Goal: Task Accomplishment & Management: Complete application form

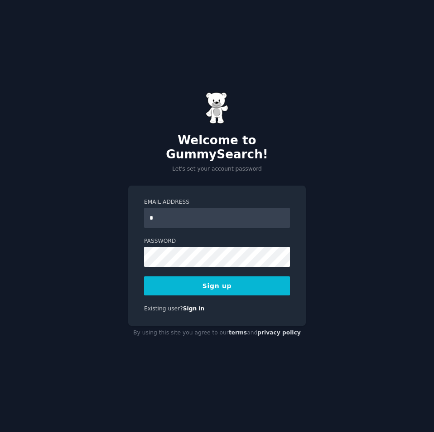
drag, startPoint x: 202, startPoint y: 211, endPoint x: 91, endPoint y: 213, distance: 111.6
click at [91, 213] on div "Welcome to GummySearch! Let's set your account password Email Address * Passwor…" at bounding box center [217, 216] width 434 height 432
type input "**********"
click at [227, 279] on button "Sign up" at bounding box center [217, 285] width 146 height 19
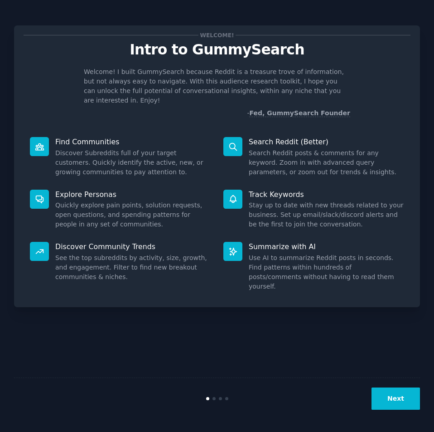
click at [387, 389] on button "Next" at bounding box center [396, 398] width 49 height 22
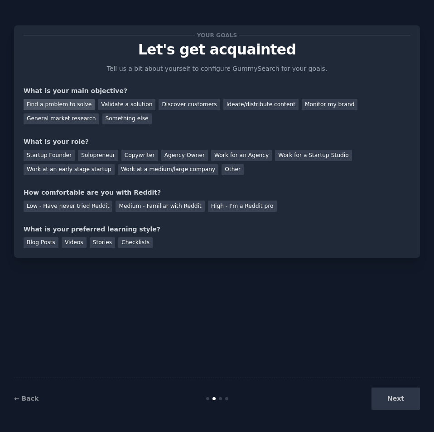
click at [74, 99] on div "Find a problem to solve" at bounding box center [59, 104] width 71 height 11
click at [117, 105] on div "Validate a solution" at bounding box center [127, 104] width 58 height 11
click at [78, 101] on div "Find a problem to solve" at bounding box center [59, 104] width 71 height 11
click at [104, 156] on div "Solopreneur" at bounding box center [98, 155] width 40 height 11
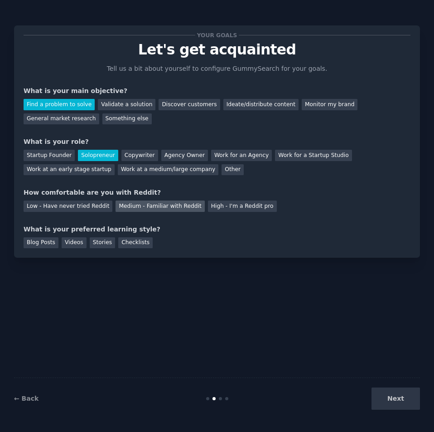
click at [152, 204] on div "Medium - Familiar with Reddit" at bounding box center [160, 205] width 89 height 11
click at [119, 238] on div "Checklists" at bounding box center [135, 242] width 34 height 11
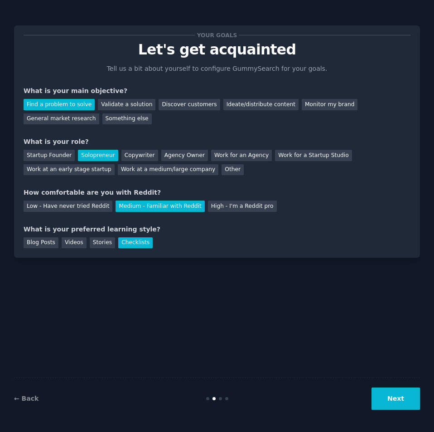
click at [415, 412] on div "← Back Next" at bounding box center [217, 398] width 406 height 42
click at [404, 399] on button "Next" at bounding box center [396, 398] width 49 height 22
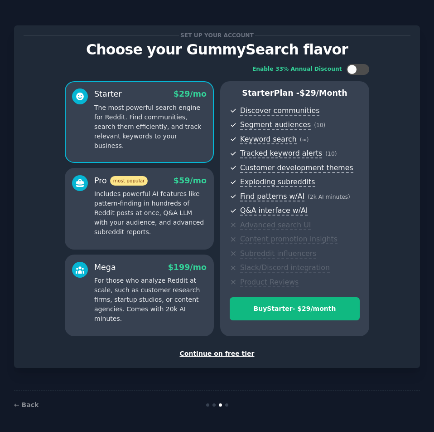
click at [212, 354] on div "Continue on free tier" at bounding box center [217, 354] width 387 height 10
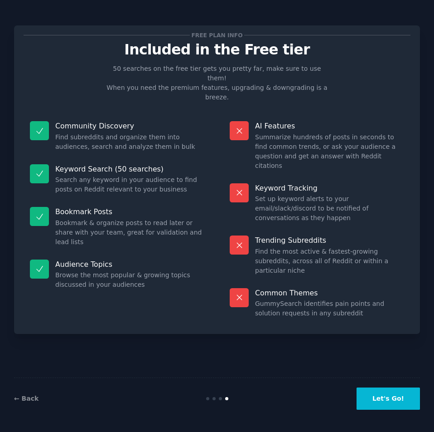
click at [381, 402] on button "Let's Go!" at bounding box center [388, 398] width 63 height 22
